Goal: Ask a question: Seek information or help from site administrators or community

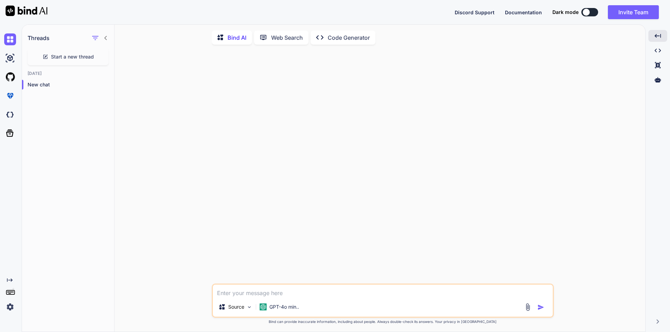
scroll to position [3, 0]
click at [338, 289] on textarea at bounding box center [383, 290] width 340 height 13
type textarea "give me a code for checkbox in jquery"
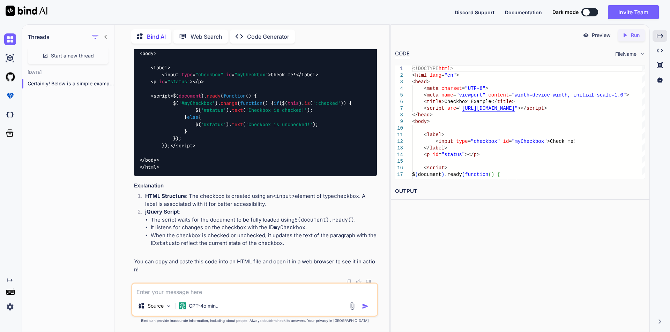
scroll to position [179, 0]
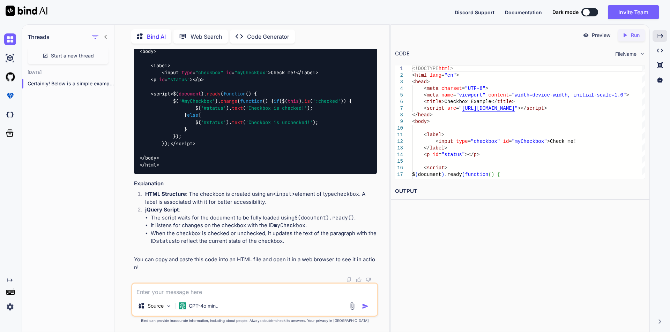
click at [188, 291] on textarea at bounding box center [254, 290] width 245 height 13
type textarea "n"
type textarea "only in jquery"
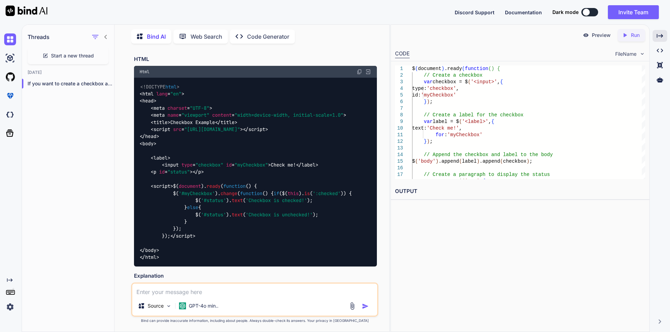
scroll to position [70, 0]
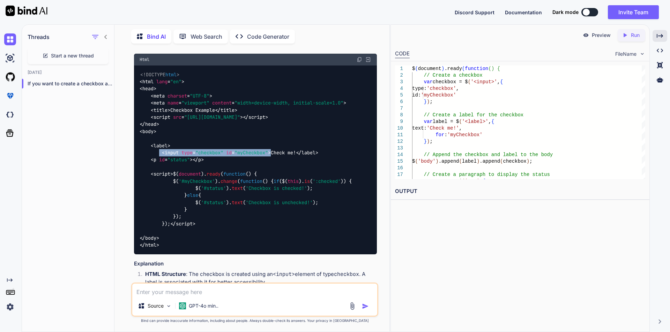
drag, startPoint x: 161, startPoint y: 152, endPoint x: 274, endPoint y: 153, distance: 113.7
click at [274, 153] on code "<!DOCTYPE html > < html lang = "en" > < head > < meta charset = "UTF-8" > < met…" at bounding box center [245, 160] width 212 height 178
copy code "< input type = "checkbox" id = "myCheckbox" >"
drag, startPoint x: 150, startPoint y: 150, endPoint x: 165, endPoint y: 154, distance: 15.4
click at [165, 154] on code "<!DOCTYPE html > < html lang = "en" > < head > < meta charset = "UTF-8" > < met…" at bounding box center [245, 160] width 212 height 178
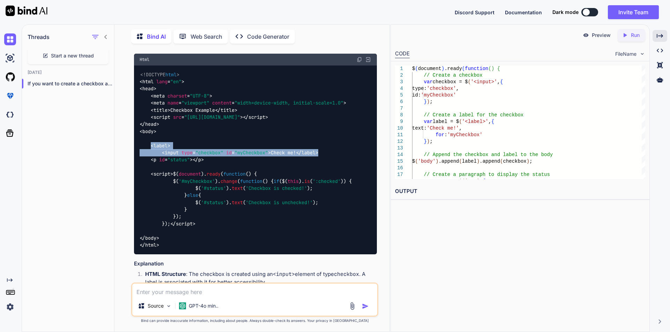
drag, startPoint x: 151, startPoint y: 146, endPoint x: 179, endPoint y: 157, distance: 29.8
click at [179, 157] on div "<!DOCTYPE html > < html lang = "en" > < head > < meta charset = "UTF-8" > < met…" at bounding box center [255, 160] width 243 height 189
copy code "< label > < input type = "checkbox" id = "myCheckbox" > Check me! </ label >"
